Goal: Communication & Community: Share content

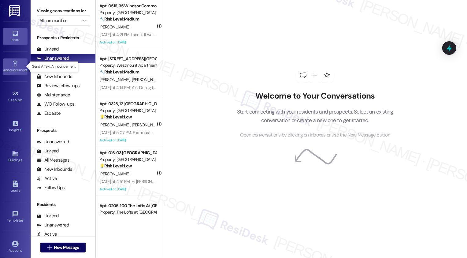
click at [13, 67] on div "Announcement •" at bounding box center [15, 70] width 31 height 6
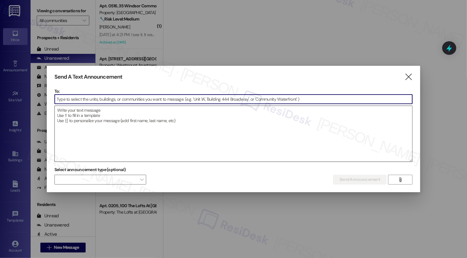
click at [80, 116] on textarea at bounding box center [233, 134] width 357 height 56
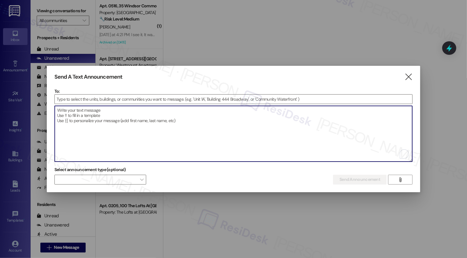
click at [83, 112] on textarea "To enrich screen reader interactions, please activate Accessibility in Grammarl…" at bounding box center [233, 134] width 357 height 56
click at [76, 109] on textarea "To enrich screen reader interactions, please activate Accessibility in Grammarl…" at bounding box center [233, 134] width 357 height 56
paste textarea "Hi {{first_name}}! Friendly Reminder: Don't miss the [PERSON_NAME] Yard Sale [D…"
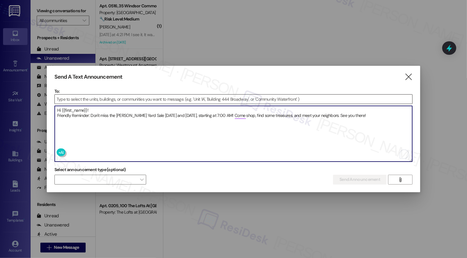
type textarea "Hi {{first_name}}! Friendly Reminder: Don't miss the [PERSON_NAME] Yard Sale [D…"
click at [77, 99] on input at bounding box center [233, 98] width 357 height 9
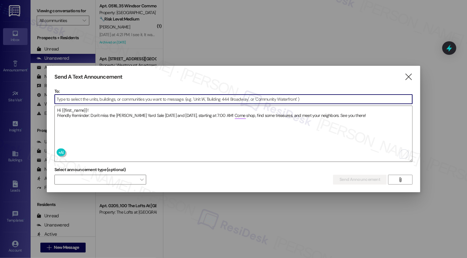
click at [92, 97] on input at bounding box center [233, 98] width 357 height 9
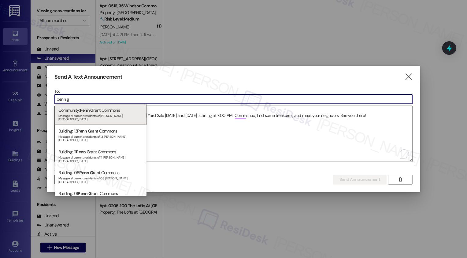
type input "penn g"
click at [104, 110] on div "Community: Penn G rant Commons Message all current residents of [PERSON_NAME][G…" at bounding box center [101, 114] width 92 height 21
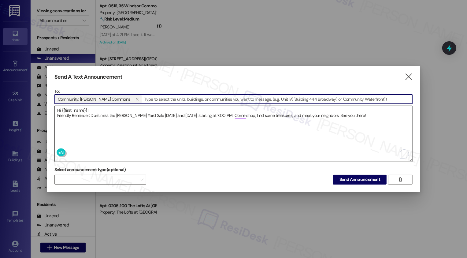
click at [184, 112] on textarea "Hi {{first_name}}! Friendly Reminder: Don't miss the [PERSON_NAME] Yard Sale [D…" at bounding box center [233, 134] width 357 height 56
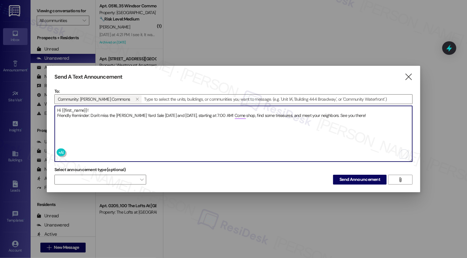
click at [370, 114] on textarea "Hi {{first_name}}! Friendly Reminder: Don't miss the [PERSON_NAME] Yard Sale [D…" at bounding box center [233, 134] width 357 height 56
click at [376, 178] on span "Send Announcement" at bounding box center [359, 179] width 41 height 6
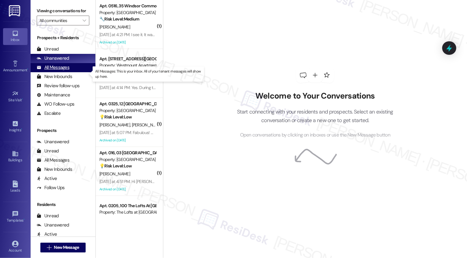
click at [67, 71] on div "All Messages" at bounding box center [53, 67] width 33 height 6
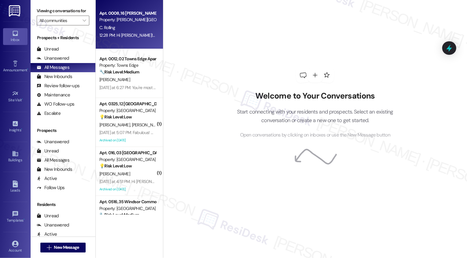
click at [123, 34] on div "12:28 PM: Hi [PERSON_NAME]! Friendly Reminder: Don't miss the [PERSON_NAME] Yar…" at bounding box center [280, 34] width 363 height 5
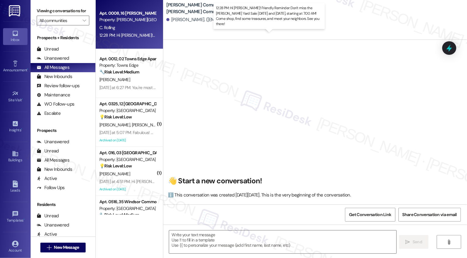
click at [123, 34] on div "12:28 PM: Hi [PERSON_NAME]! Friendly Reminder: Don't miss the [PERSON_NAME] Yar…" at bounding box center [280, 34] width 363 height 5
click at [139, 38] on div "12:28 PM: Hi [PERSON_NAME]! Friendly Reminder: Don't miss the [PERSON_NAME] Yar…" at bounding box center [128, 35] width 58 height 8
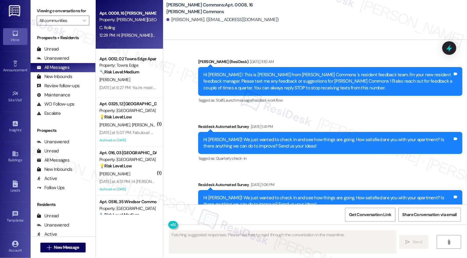
type textarea "Fetching suggested responses. Please feel free to read through the conversation…"
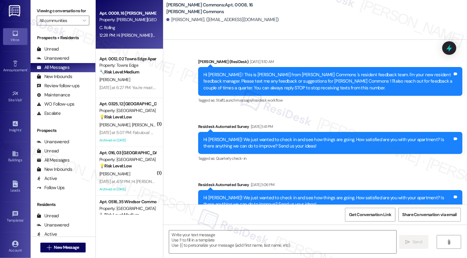
scroll to position [4574, 0]
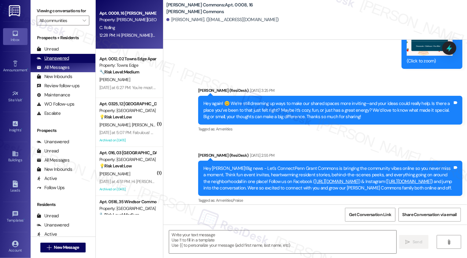
click at [64, 61] on div "Unanswered" at bounding box center [53, 58] width 32 height 6
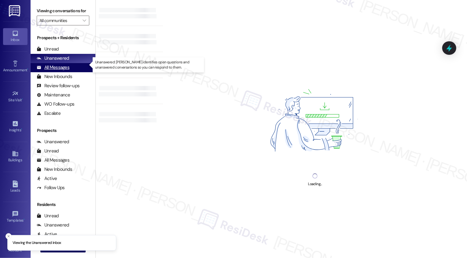
click at [64, 71] on div "All Messages" at bounding box center [53, 67] width 33 height 6
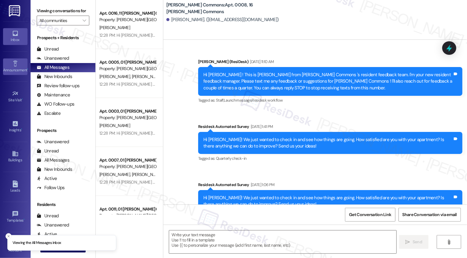
click at [15, 63] on icon at bounding box center [15, 63] width 4 height 6
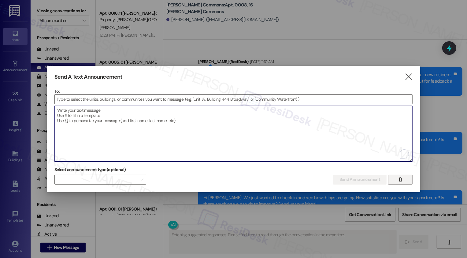
type textarea "Fetching suggested responses. Please feel free to read through the conversation…"
click at [188, 124] on textarea "To enrich screen reader interactions, please activate Accessibility in Grammarl…" at bounding box center [233, 134] width 357 height 56
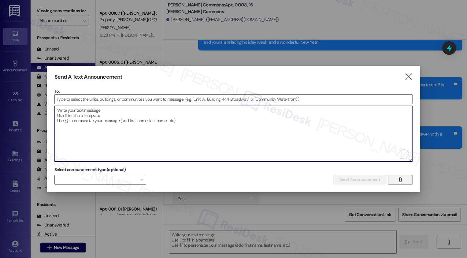
click at [399, 178] on icon "" at bounding box center [400, 179] width 5 height 5
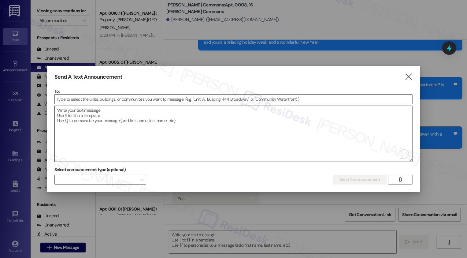
click at [152, 120] on textarea "To enrich screen reader interactions, please activate Accessibility in Grammarl…" at bounding box center [233, 134] width 357 height 56
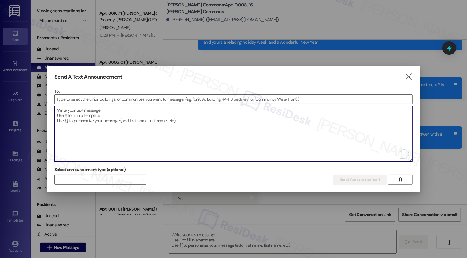
click at [187, 131] on textarea "To enrich screen reader interactions, please activate Accessibility in Grammarl…" at bounding box center [233, 134] width 357 height 56
click at [125, 125] on textarea "To enrich screen reader interactions, please activate Accessibility in Grammarl…" at bounding box center [233, 134] width 357 height 56
click at [400, 177] on icon "" at bounding box center [400, 179] width 5 height 5
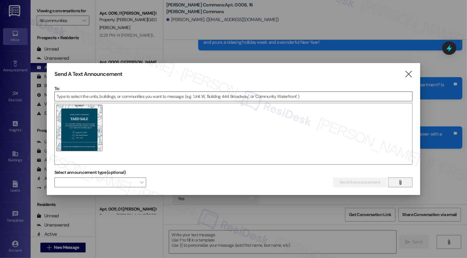
click at [85, 97] on input at bounding box center [233, 96] width 357 height 9
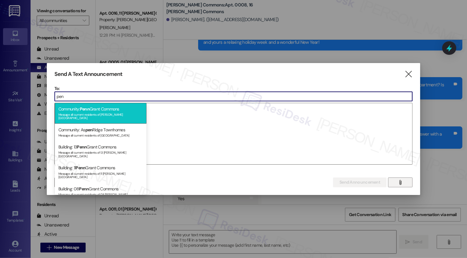
type input "pen"
click at [104, 108] on div "Community: [PERSON_NAME] Commons Message all current residents of [PERSON_NAME]…" at bounding box center [101, 113] width 92 height 21
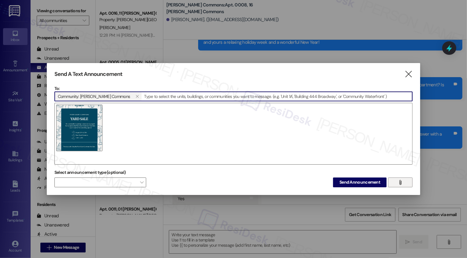
click at [137, 132] on div at bounding box center [233, 134] width 358 height 62
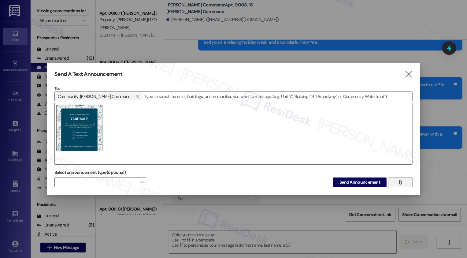
click at [288, 125] on div at bounding box center [233, 134] width 358 height 62
click at [238, 130] on div at bounding box center [233, 134] width 358 height 62
click at [354, 180] on span "Send Announcement" at bounding box center [359, 182] width 41 height 6
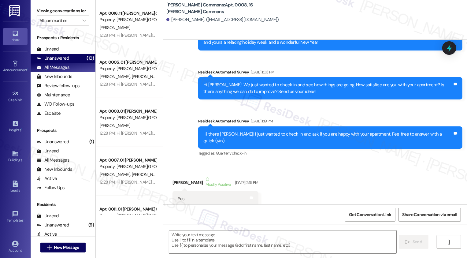
click at [64, 61] on div "Unanswered" at bounding box center [53, 58] width 32 height 6
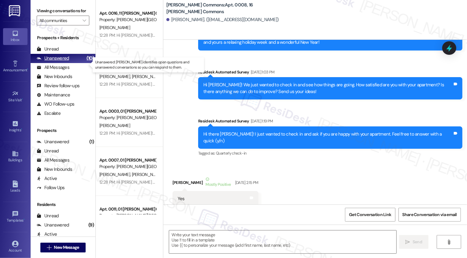
click at [64, 61] on div "Unanswered" at bounding box center [53, 58] width 32 height 6
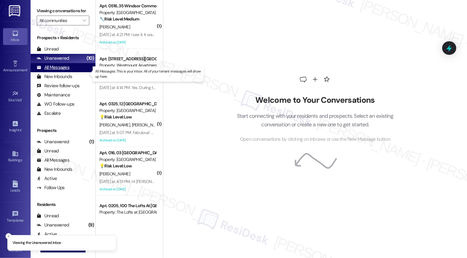
click at [63, 71] on div "All Messages" at bounding box center [53, 67] width 33 height 6
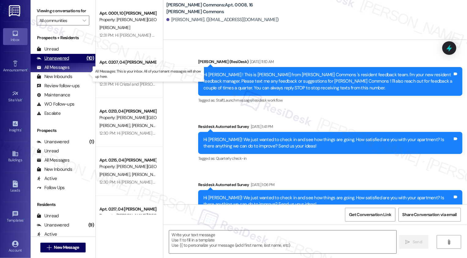
click at [59, 61] on div "Unanswered" at bounding box center [53, 58] width 32 height 6
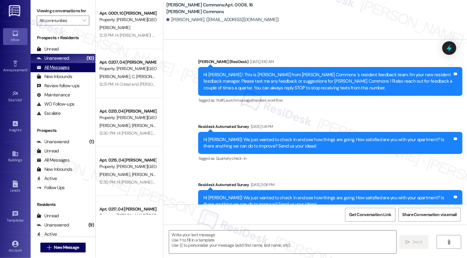
click at [60, 71] on div "All Messages" at bounding box center [53, 67] width 33 height 6
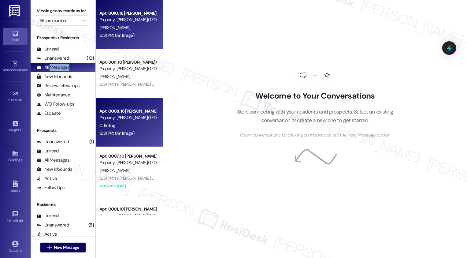
click at [133, 32] on div "12:31 PM: (An Image) 12:31 PM: (An Image)" at bounding box center [128, 35] width 58 height 8
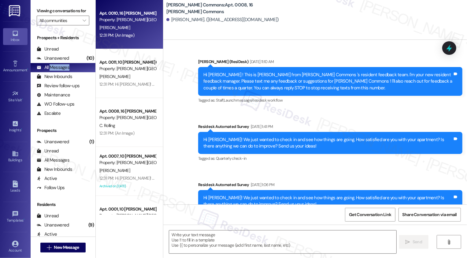
click at [133, 32] on div "12:31 PM: (An Image) 12:31 PM: (An Image)" at bounding box center [128, 35] width 58 height 8
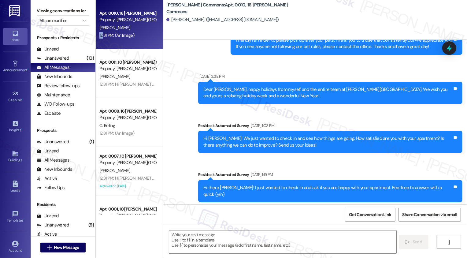
scroll to position [433, 0]
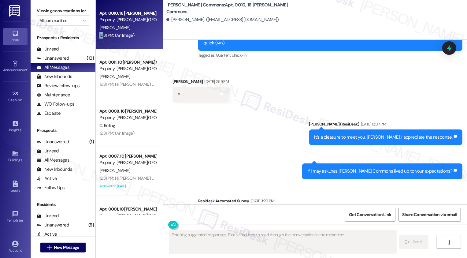
type textarea "Fetching suggested responses. Please feel free to read through the conversation…"
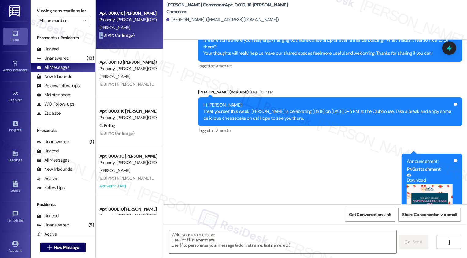
scroll to position [6086, 0]
